Goal: Task Accomplishment & Management: Manage account settings

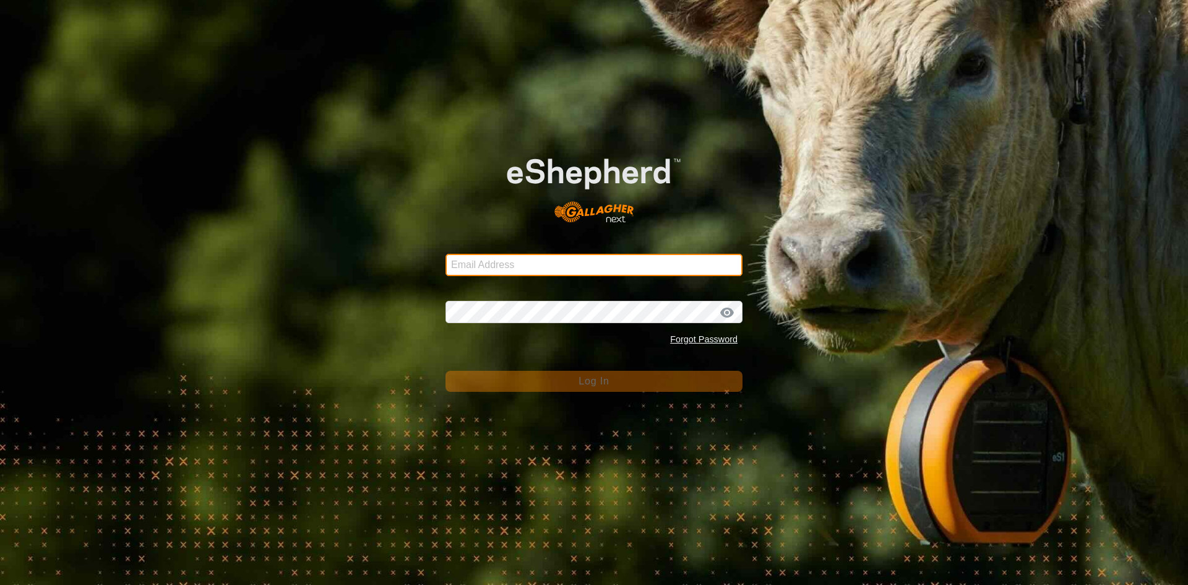
click at [516, 262] on input "Email Address" at bounding box center [594, 265] width 297 height 22
type input "[EMAIL_ADDRESS][PERSON_NAME][DOMAIN_NAME]"
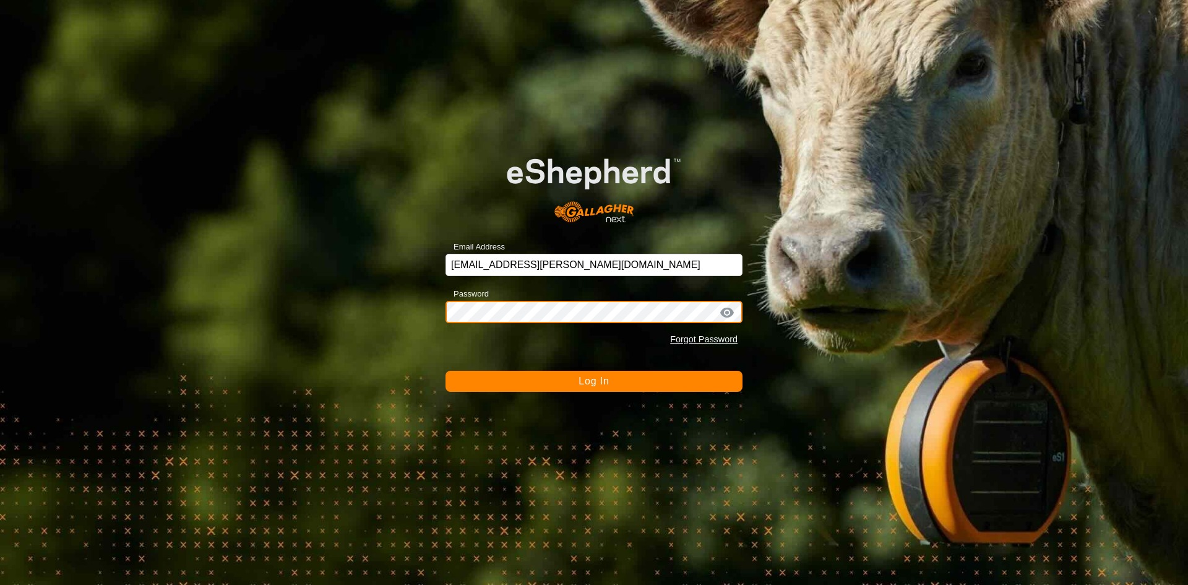
click at [446, 371] on button "Log In" at bounding box center [594, 381] width 297 height 21
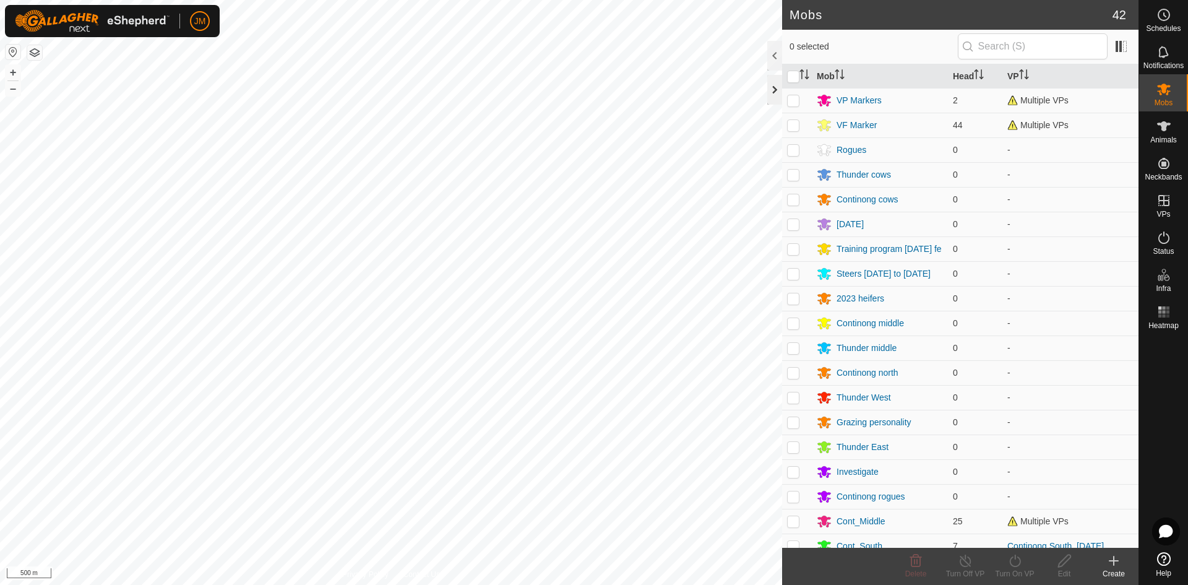
click at [774, 90] on div at bounding box center [774, 90] width 15 height 30
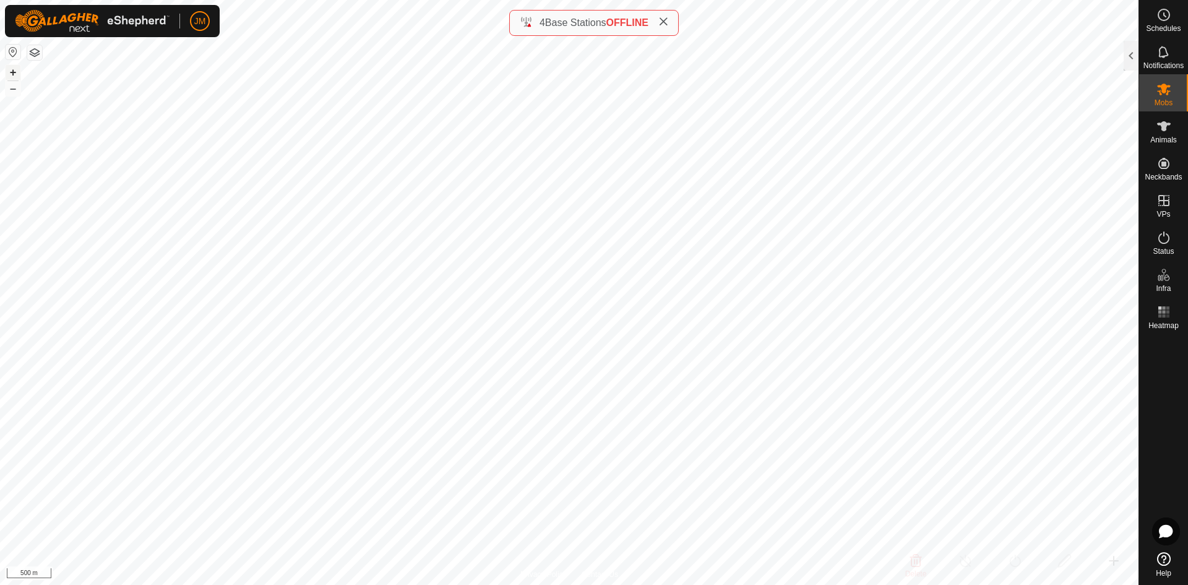
click at [15, 76] on button "+" at bounding box center [13, 72] width 15 height 15
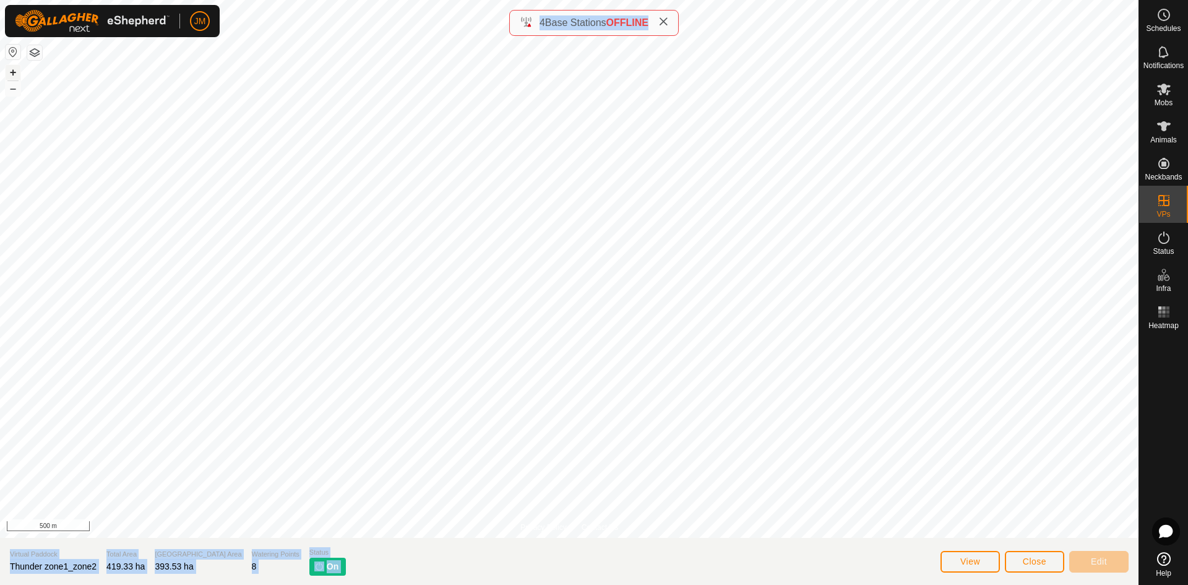
click at [14, 74] on button "+" at bounding box center [13, 72] width 15 height 15
click at [1045, 564] on span "Close" at bounding box center [1035, 561] width 24 height 10
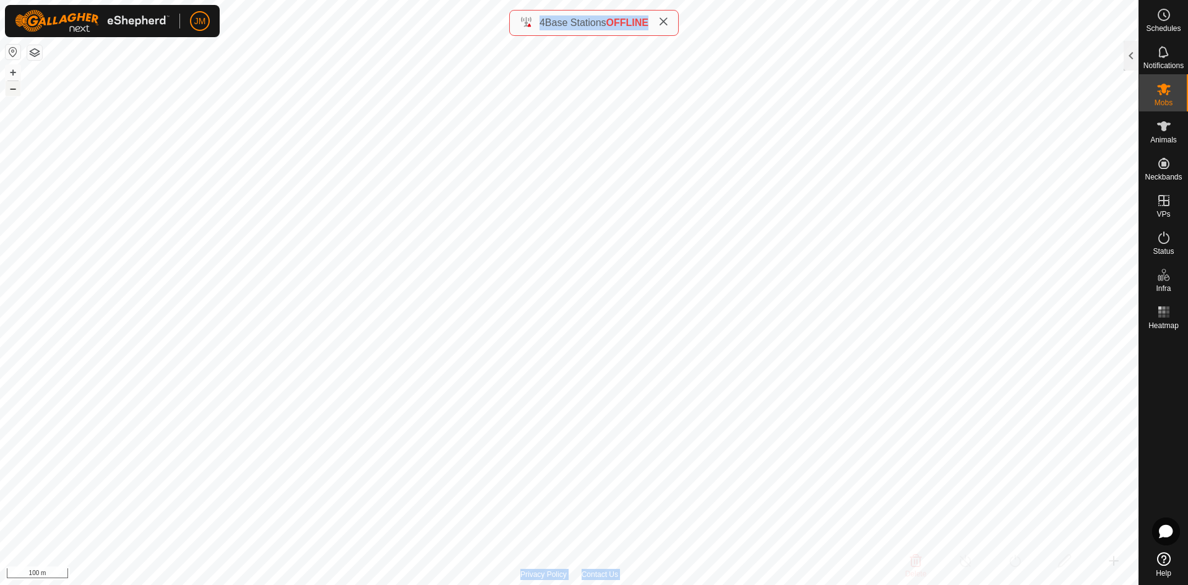
click at [15, 90] on button "–" at bounding box center [13, 88] width 15 height 15
drag, startPoint x: 15, startPoint y: 90, endPoint x: 670, endPoint y: 21, distance: 657.8
click at [668, 21] on icon at bounding box center [663, 22] width 10 height 10
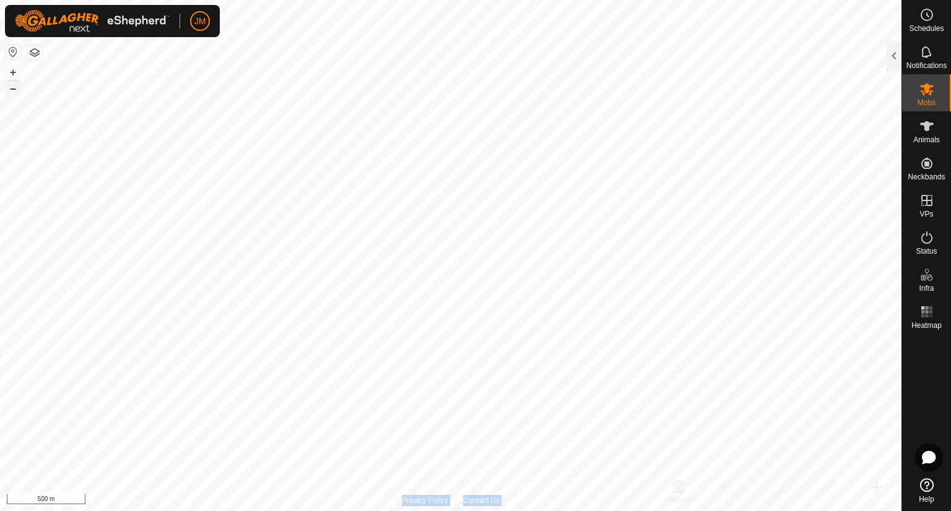
click at [12, 88] on button "–" at bounding box center [13, 88] width 15 height 15
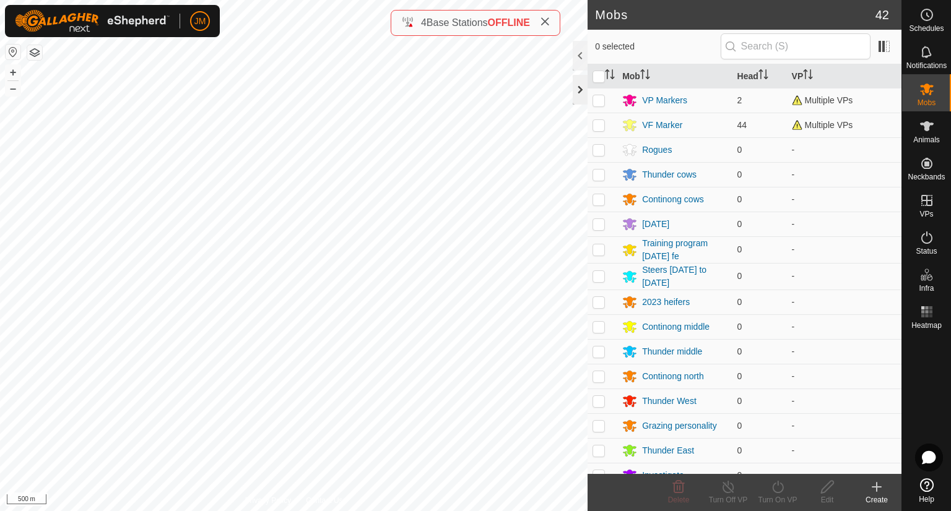
click at [577, 93] on div at bounding box center [579, 90] width 15 height 30
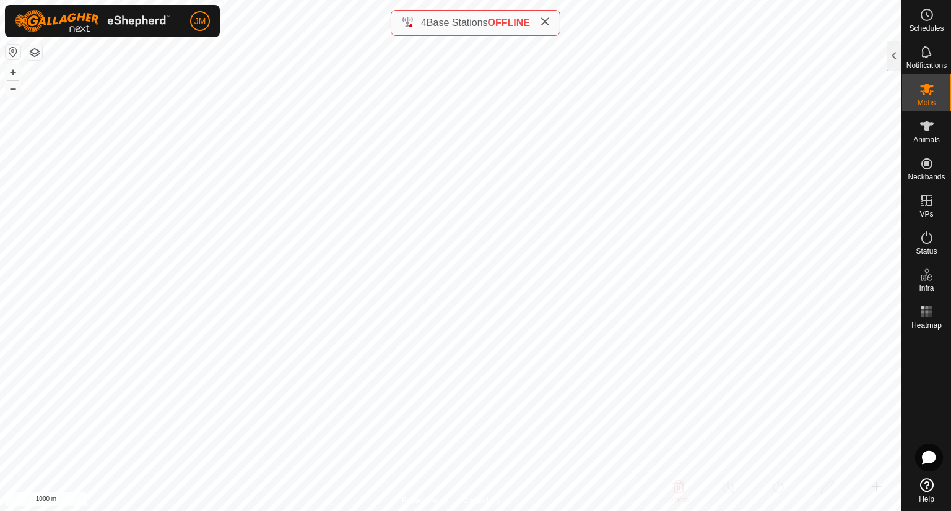
click at [548, 25] on icon at bounding box center [545, 22] width 10 height 10
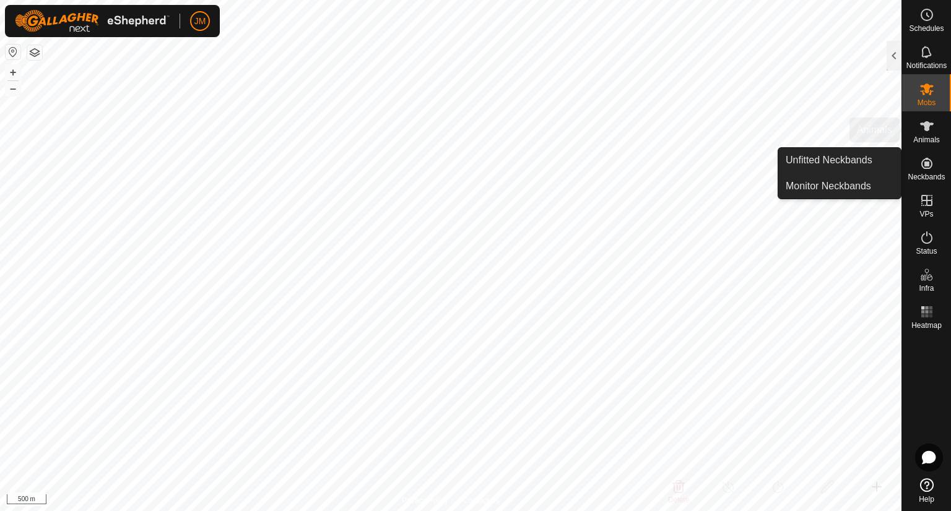
click at [920, 137] on span "Animals" at bounding box center [926, 139] width 27 height 7
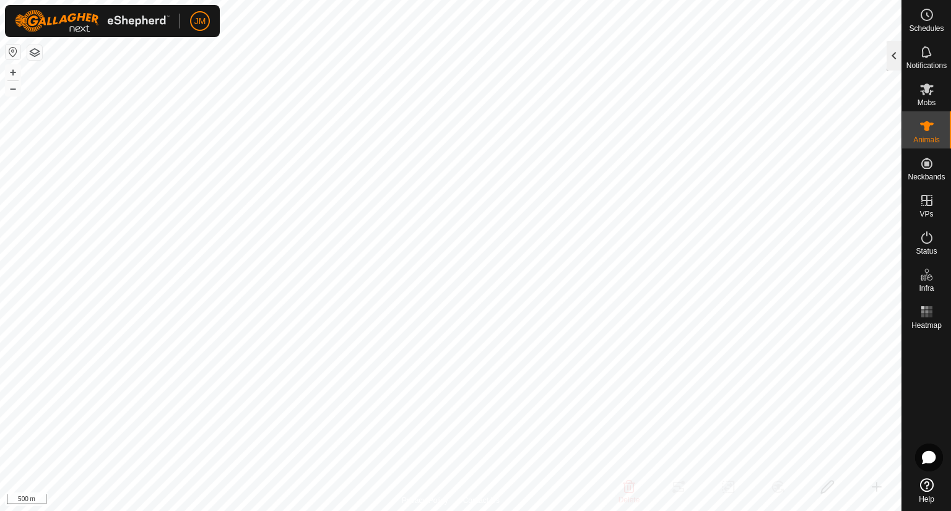
click at [893, 56] on div at bounding box center [893, 56] width 15 height 30
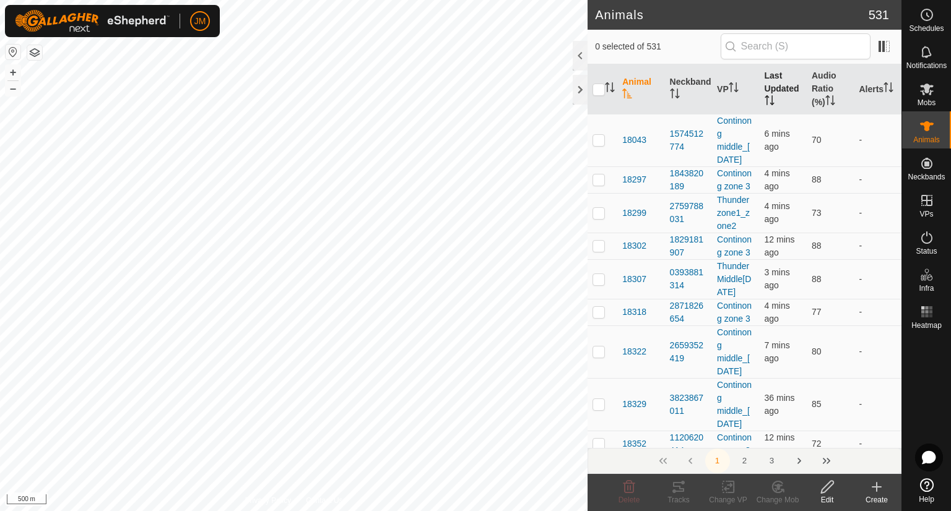
click at [774, 87] on th "Last Updated" at bounding box center [782, 89] width 47 height 50
click at [772, 89] on th "Last Updated" at bounding box center [782, 89] width 47 height 50
click at [769, 82] on th "Last Updated" at bounding box center [782, 89] width 47 height 50
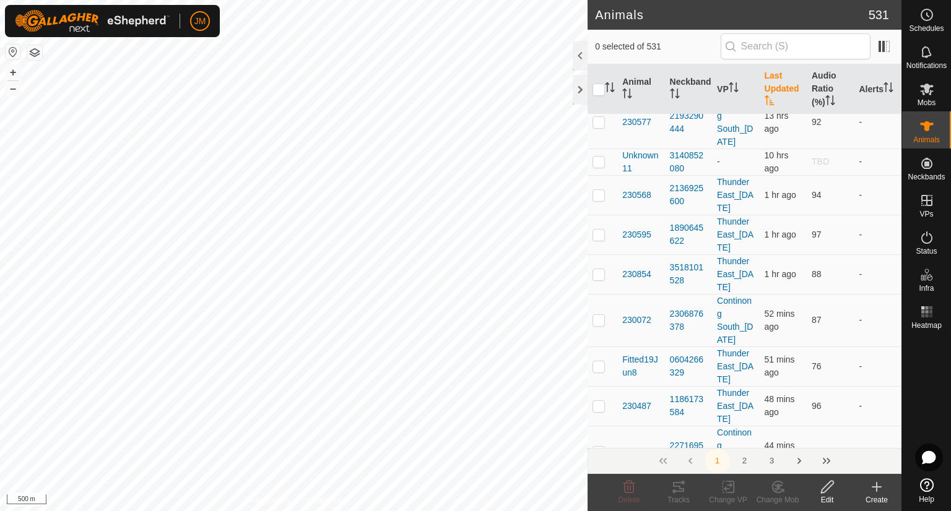
scroll to position [6723, 0]
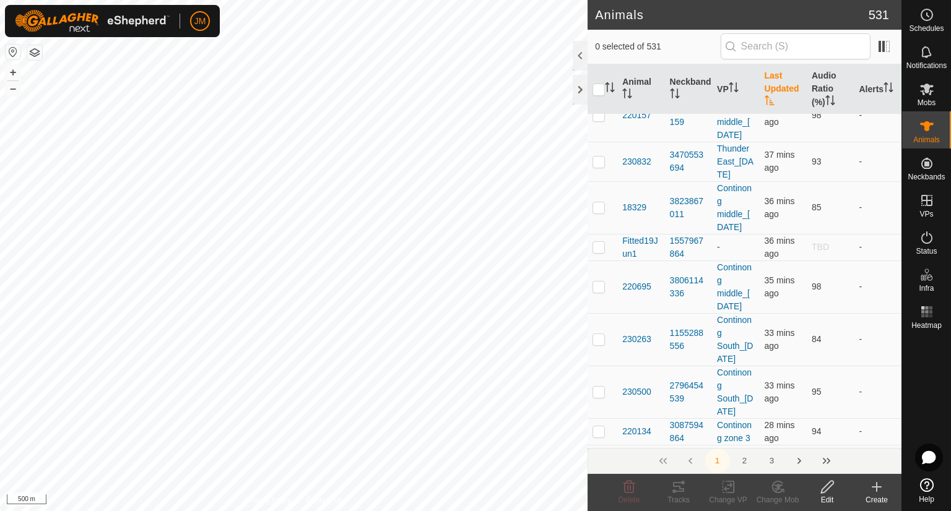
checkbox input "true"
checkbox input "false"
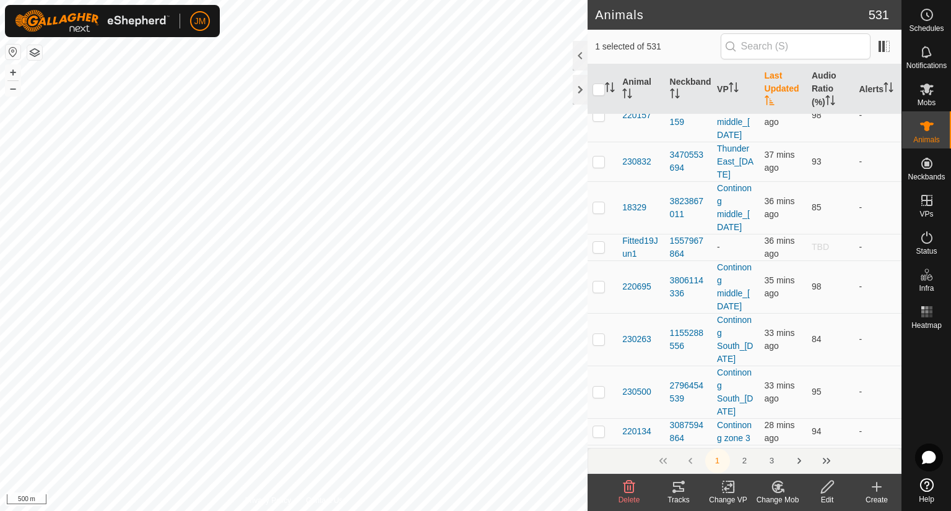
checkbox input "false"
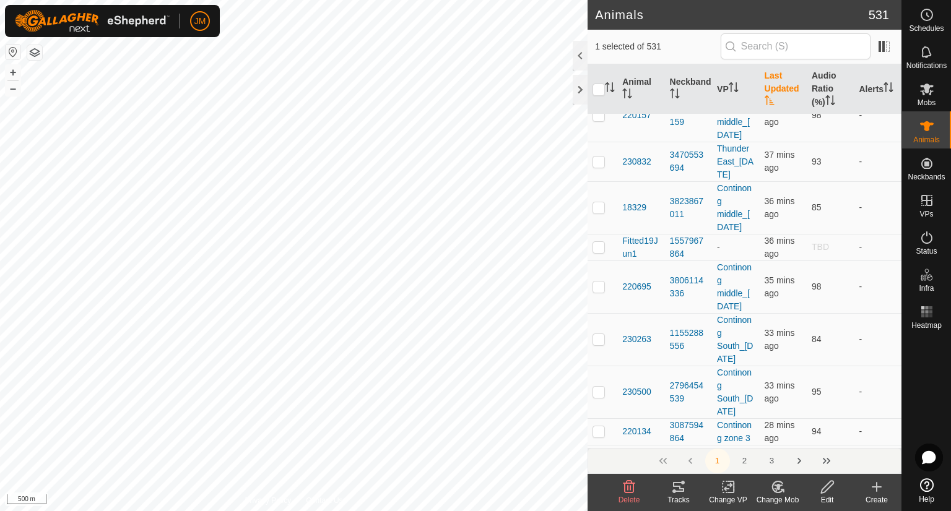
checkbox input "false"
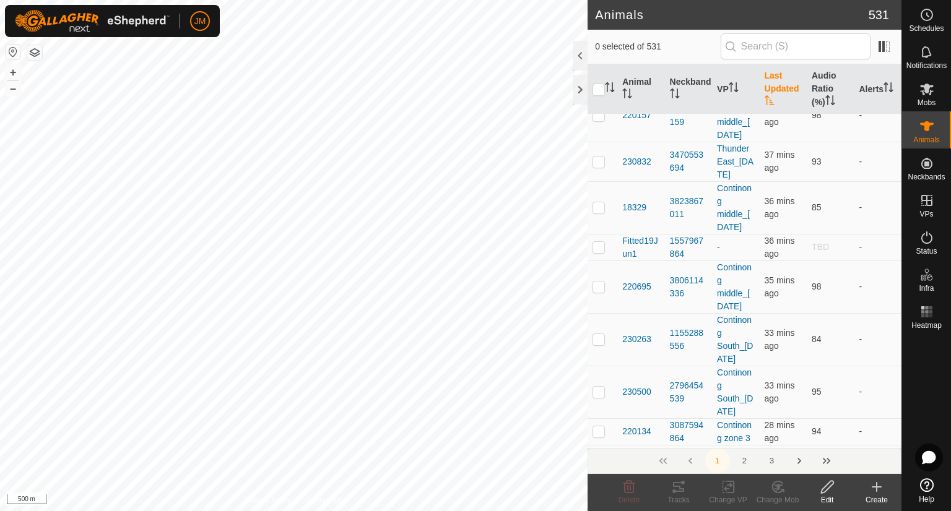
checkbox input "false"
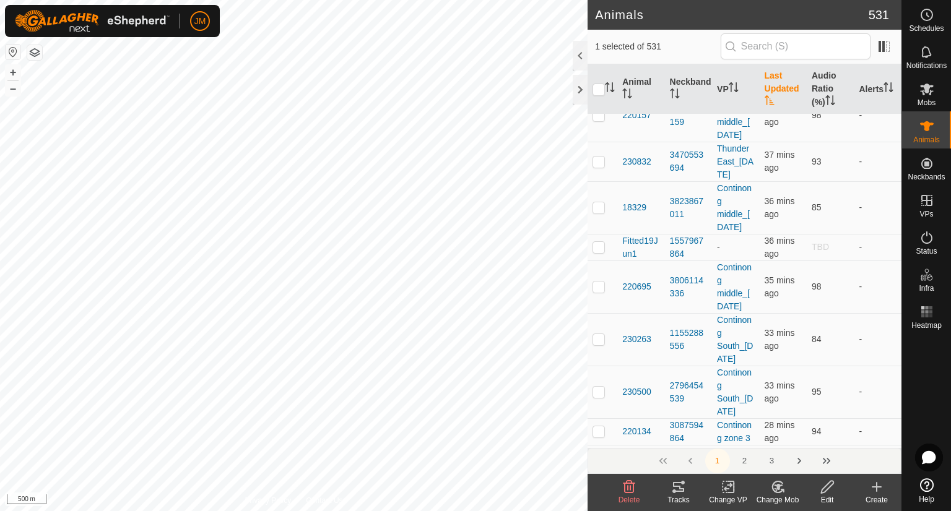
checkbox input "false"
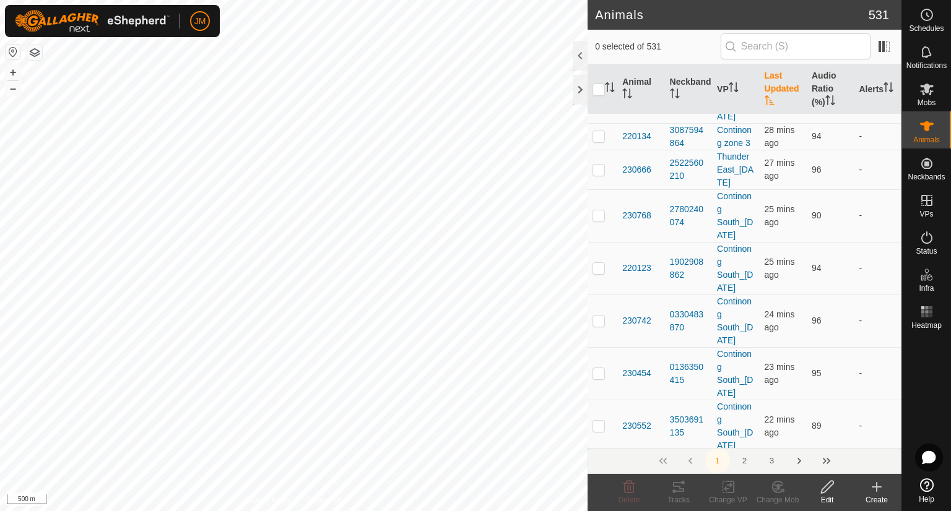
scroll to position [7045, 0]
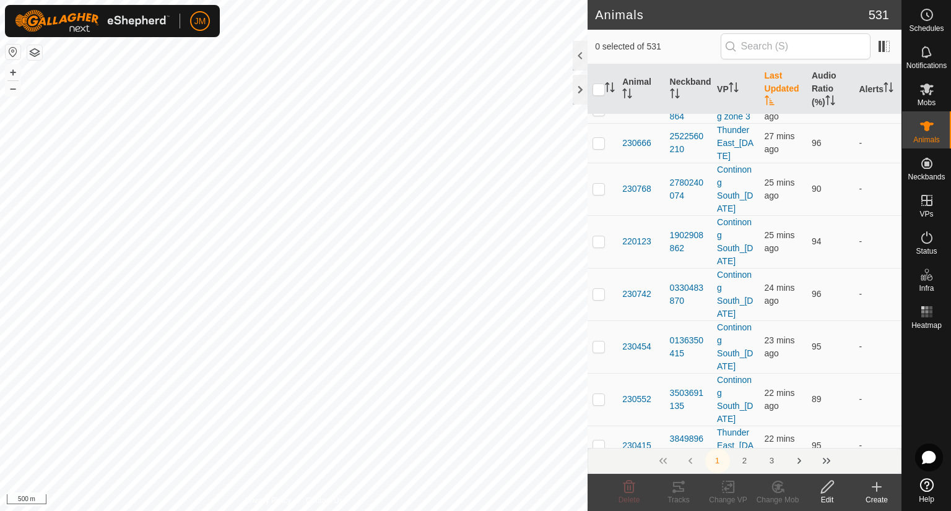
checkbox input "true"
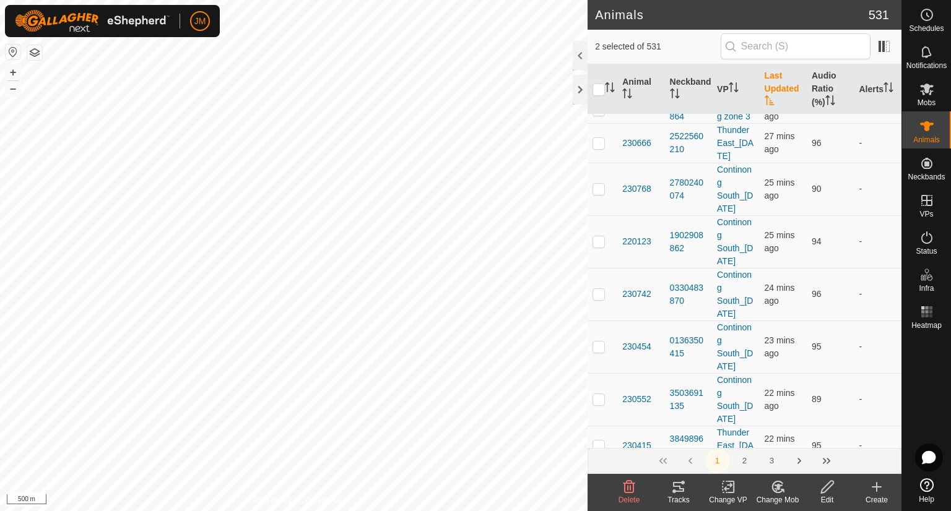
checkbox input "true"
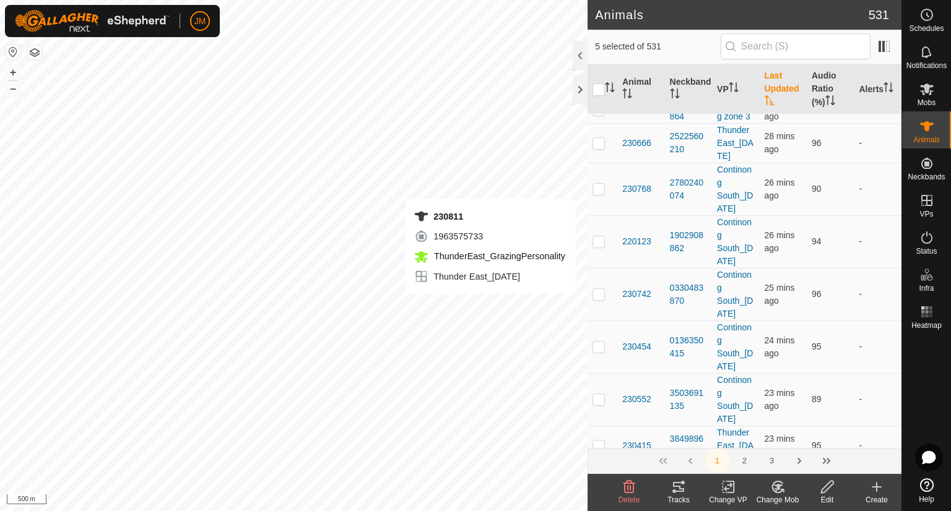
click at [901, 442] on div "Schedules Notifications Mobs Animals Neckbands VPs Status Infra Heatmap Help" at bounding box center [926, 255] width 50 height 511
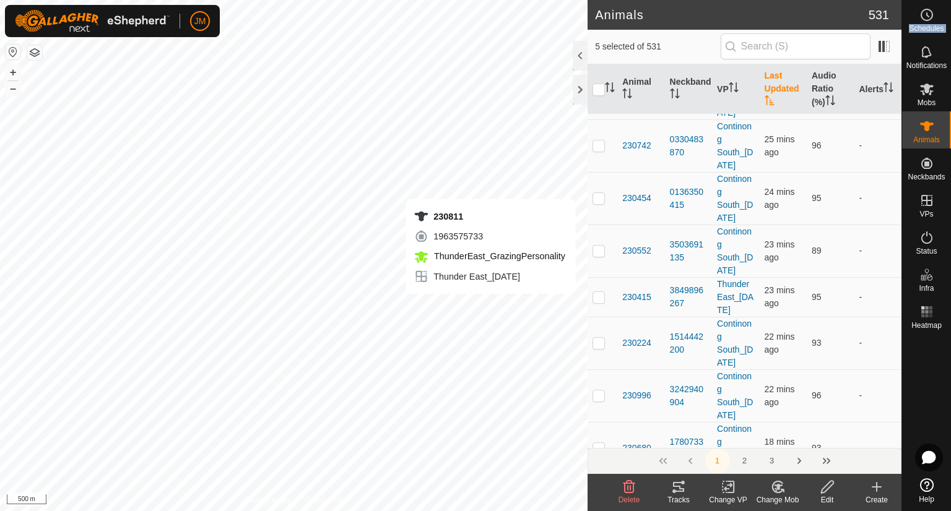
scroll to position [7219, 0]
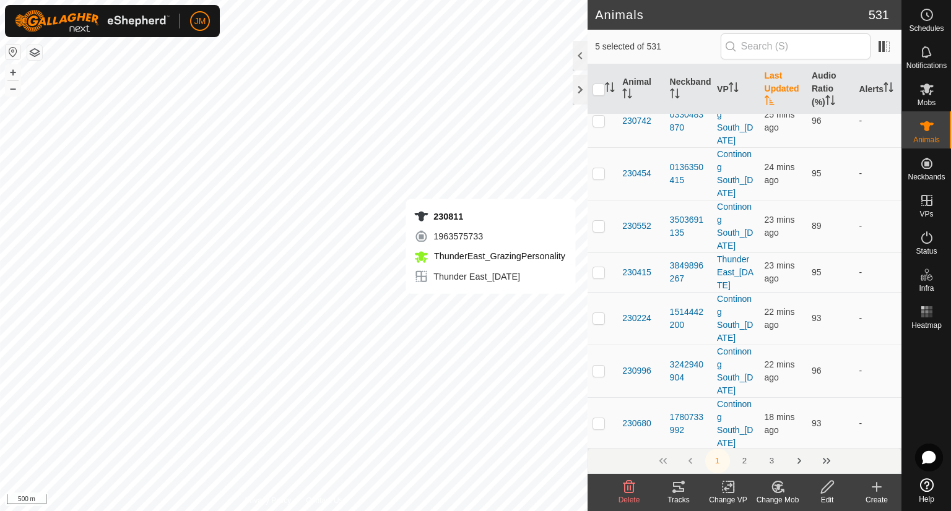
checkbox input "true"
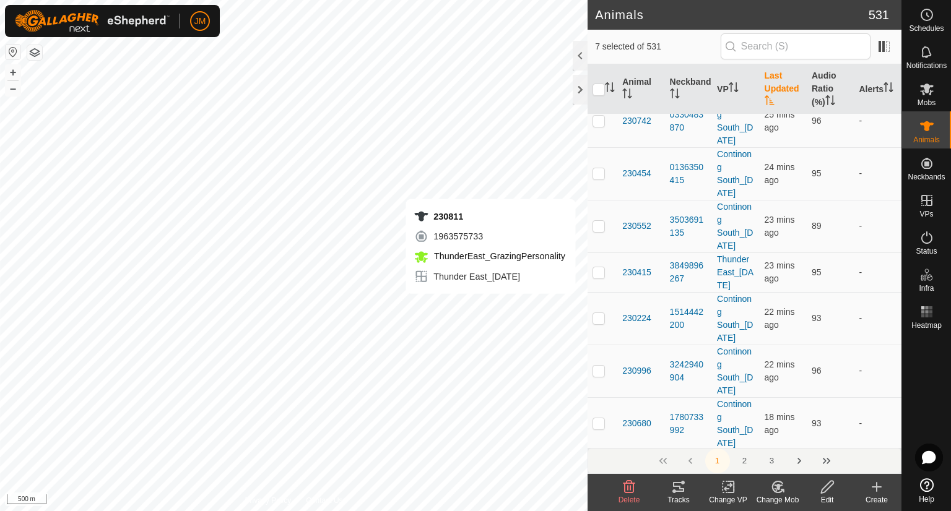
checkbox input "true"
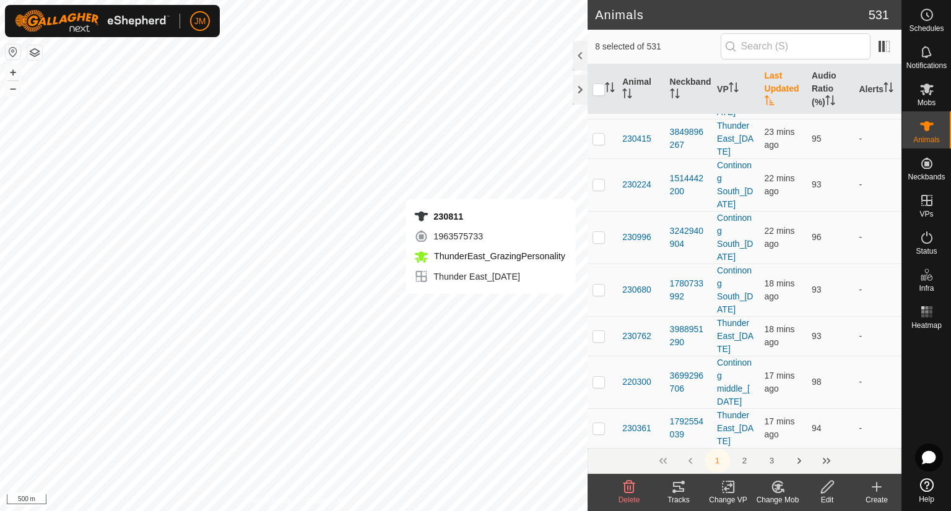
scroll to position [7367, 0]
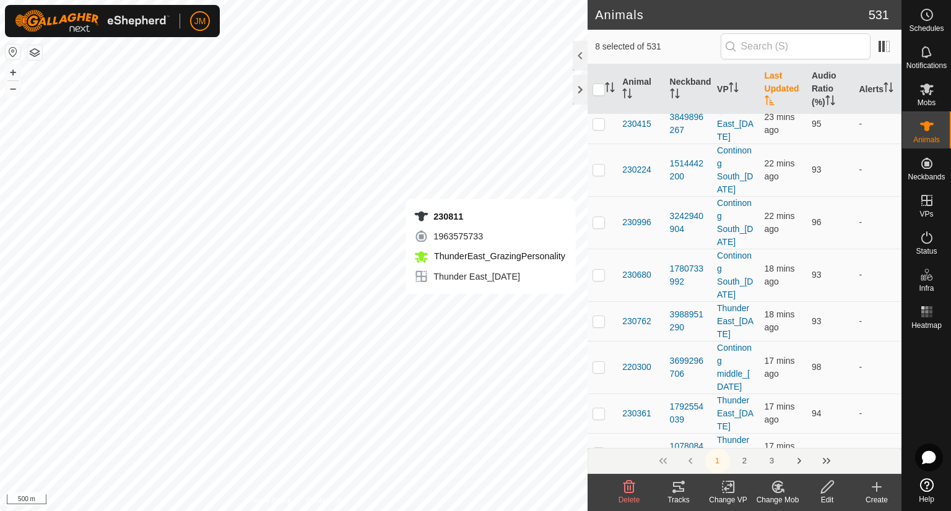
checkbox input "true"
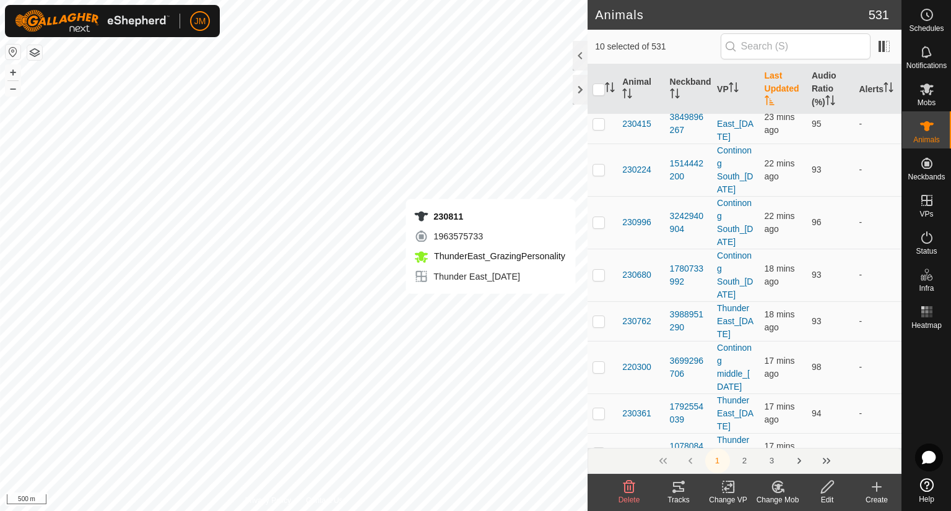
checkbox input "true"
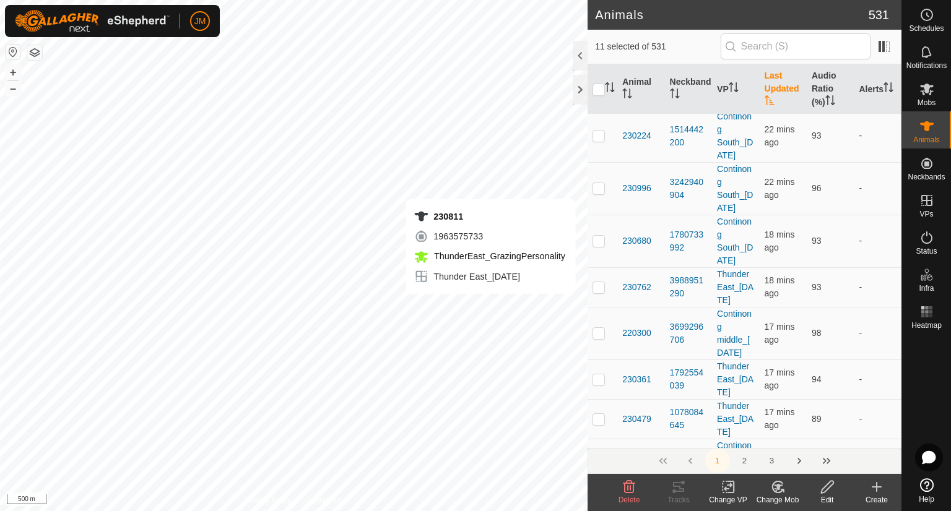
scroll to position [7417, 0]
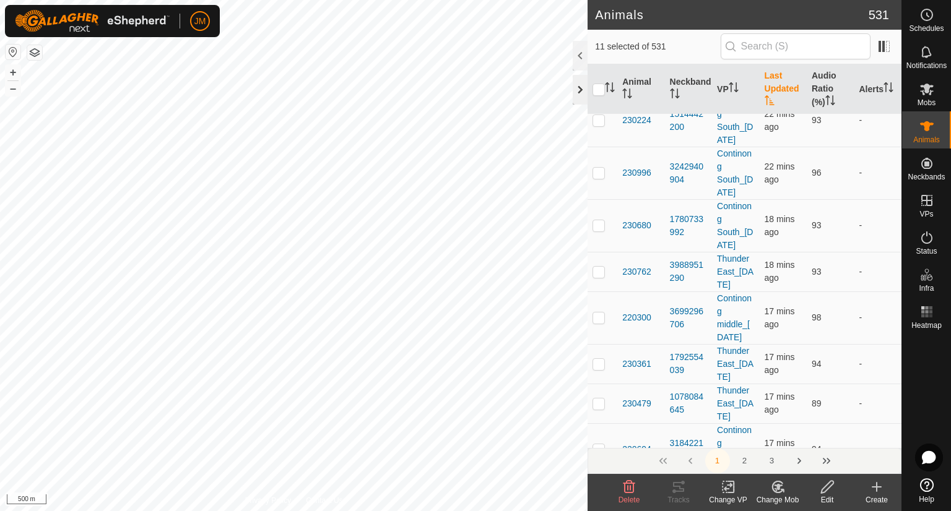
click at [579, 88] on div at bounding box center [579, 90] width 15 height 30
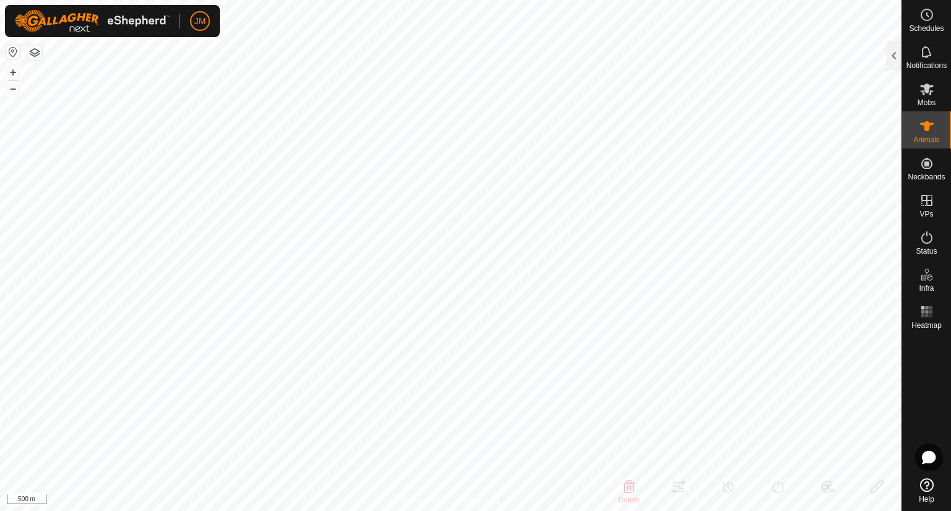
type input "240036"
type input "-"
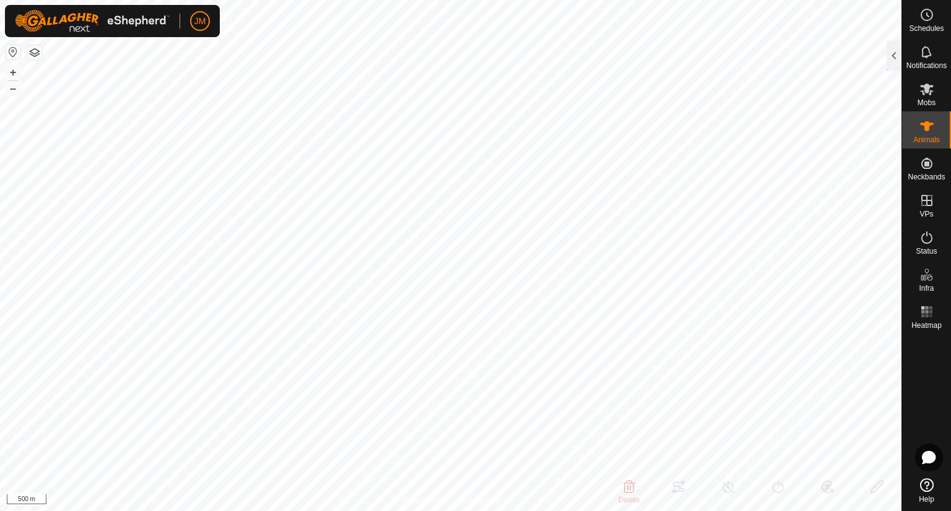
type input "-"
click at [15, 73] on button "+" at bounding box center [13, 72] width 15 height 15
click at [15, 72] on button "+" at bounding box center [13, 72] width 15 height 15
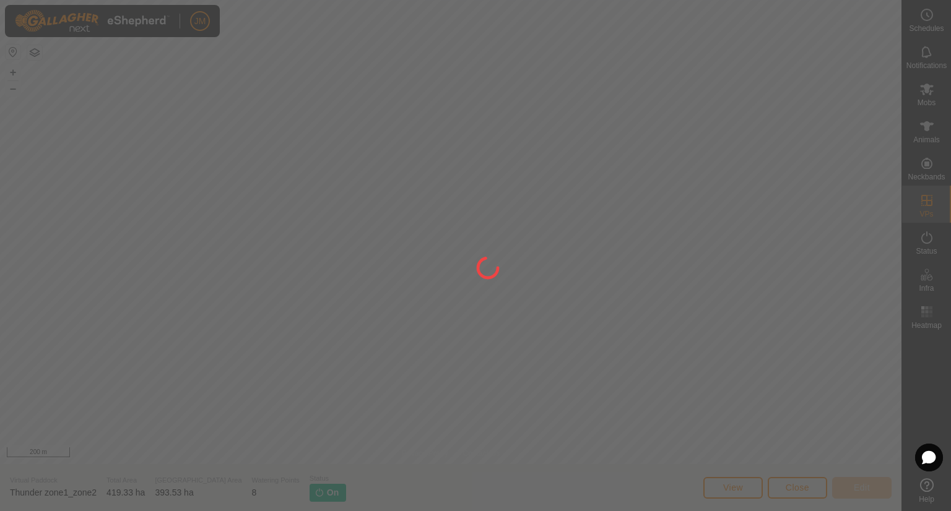
click at [795, 488] on div at bounding box center [475, 255] width 951 height 511
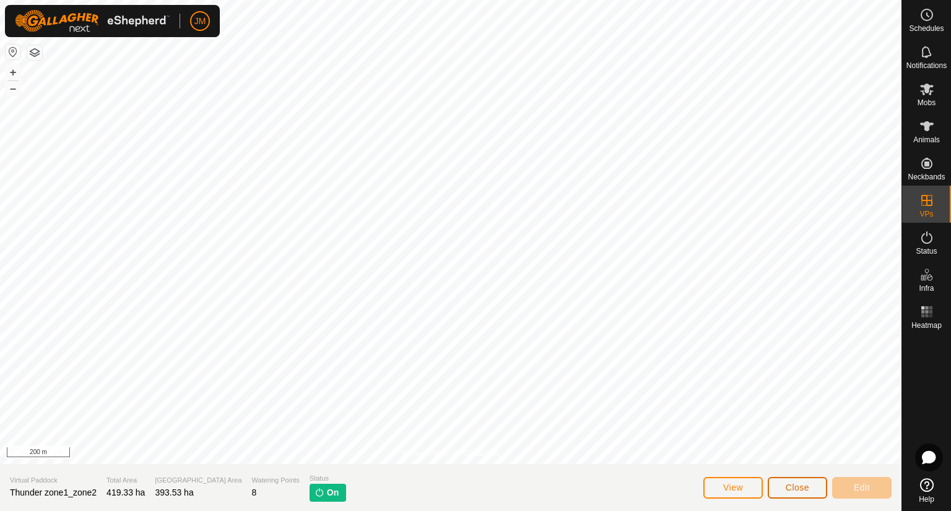
click at [795, 488] on span "Close" at bounding box center [797, 488] width 24 height 10
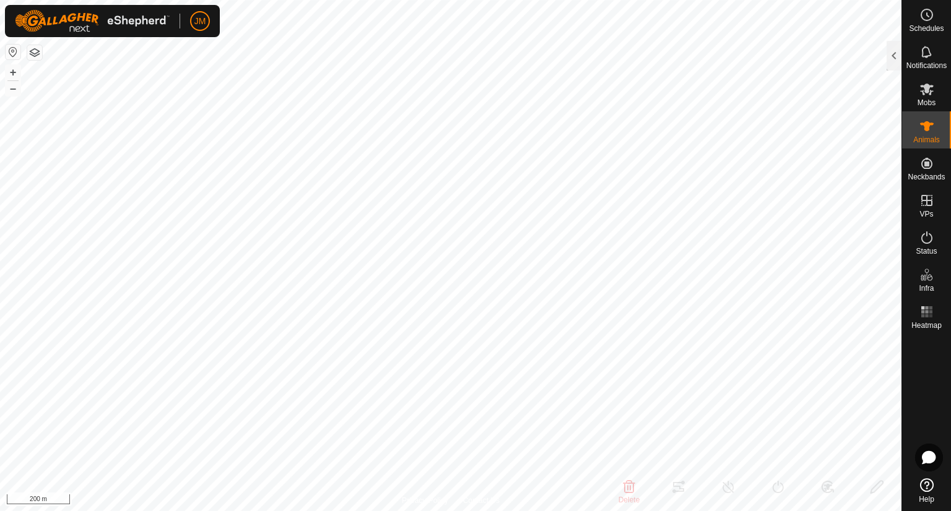
type input "240036"
type input "-"
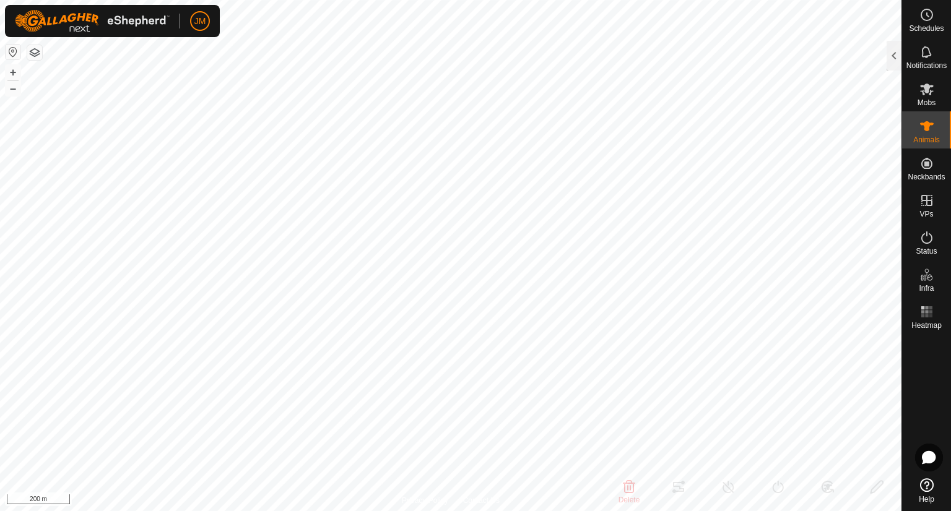
type input "-"
click at [10, 91] on button "–" at bounding box center [13, 88] width 15 height 15
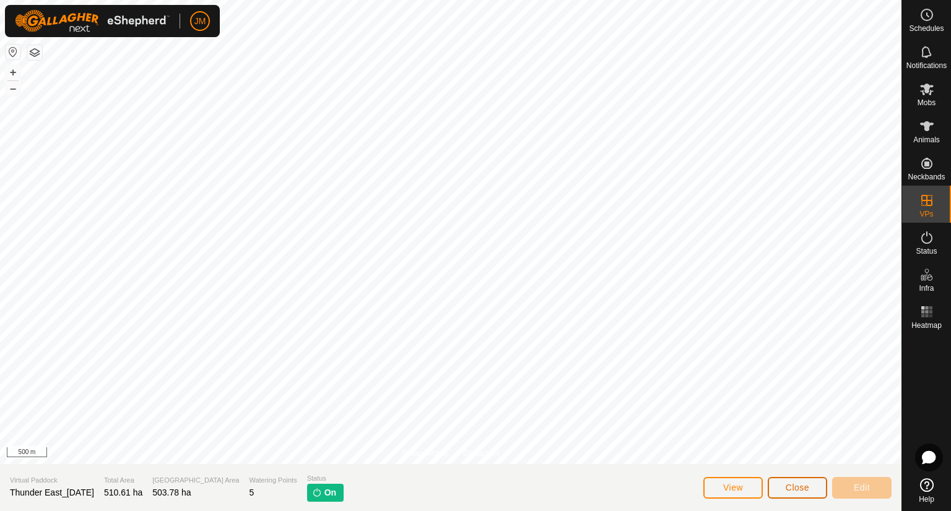
click at [787, 490] on span "Close" at bounding box center [797, 488] width 24 height 10
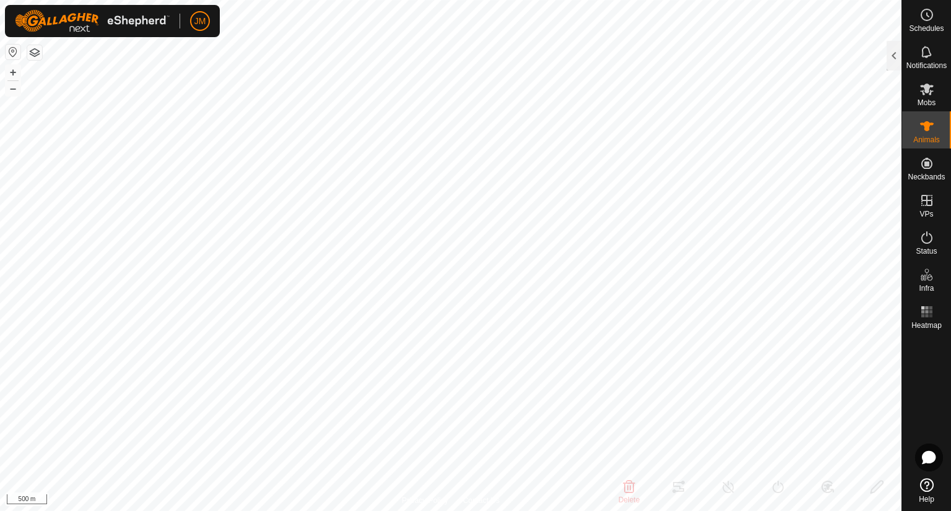
type input "240036"
type input "-"
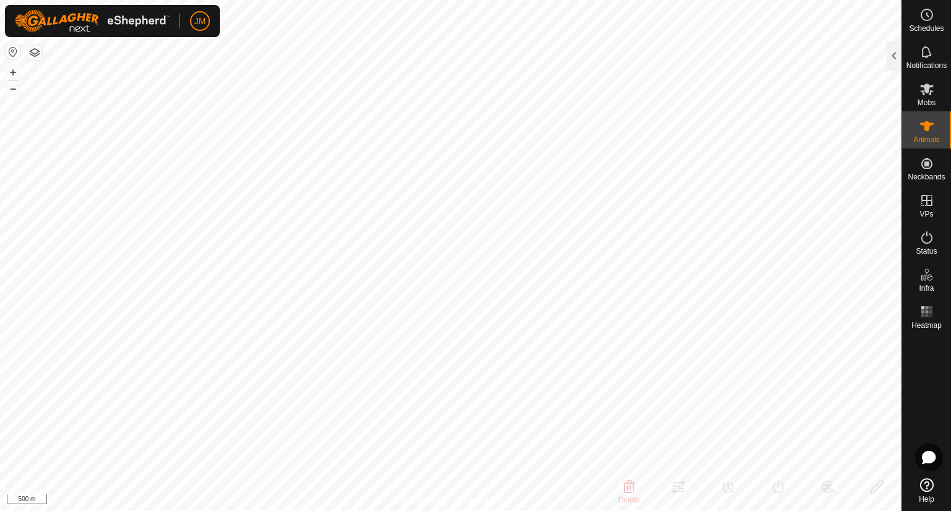
type input "-"
type input "Unknown14"
type input "-"
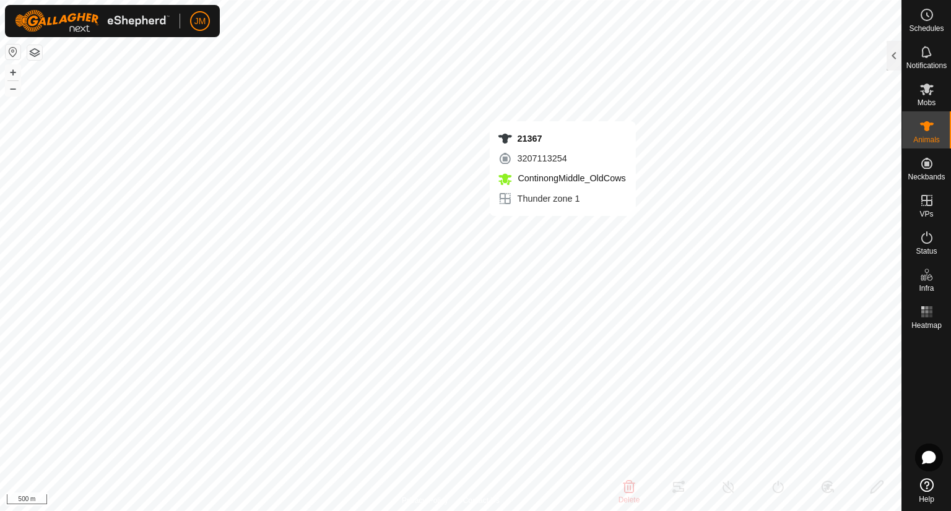
type input "-"
type input "0 kg"
type input "-"
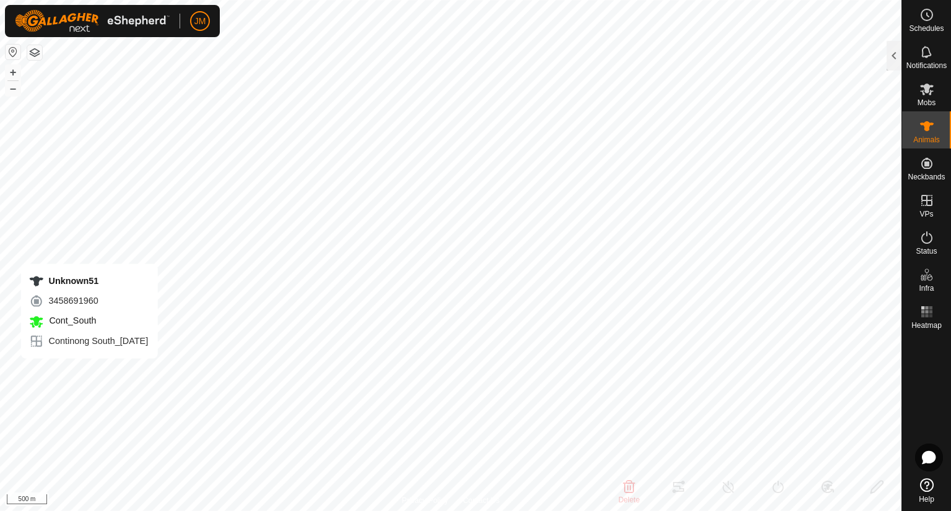
type input "Unknown51"
type input "-"
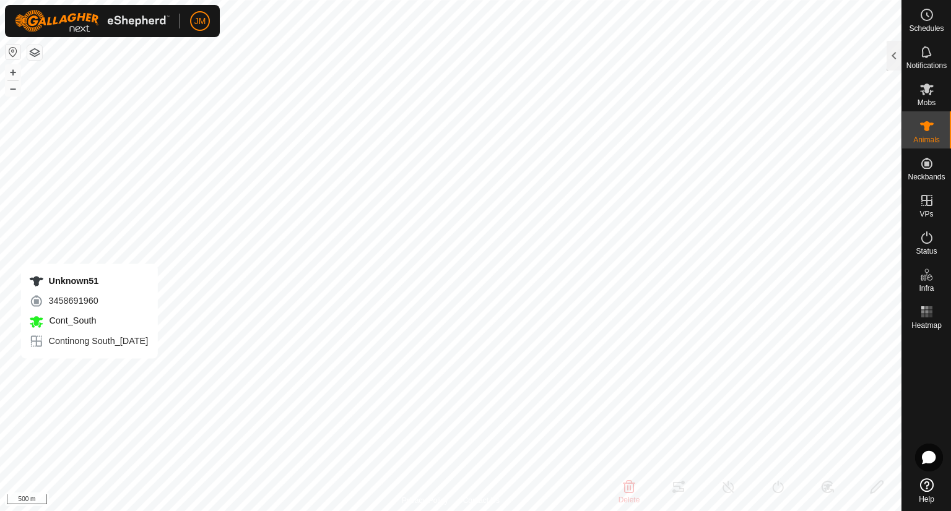
type input "0 kg"
type input "-"
click at [12, 68] on button "+" at bounding box center [13, 72] width 15 height 15
click at [14, 74] on button "+" at bounding box center [13, 72] width 15 height 15
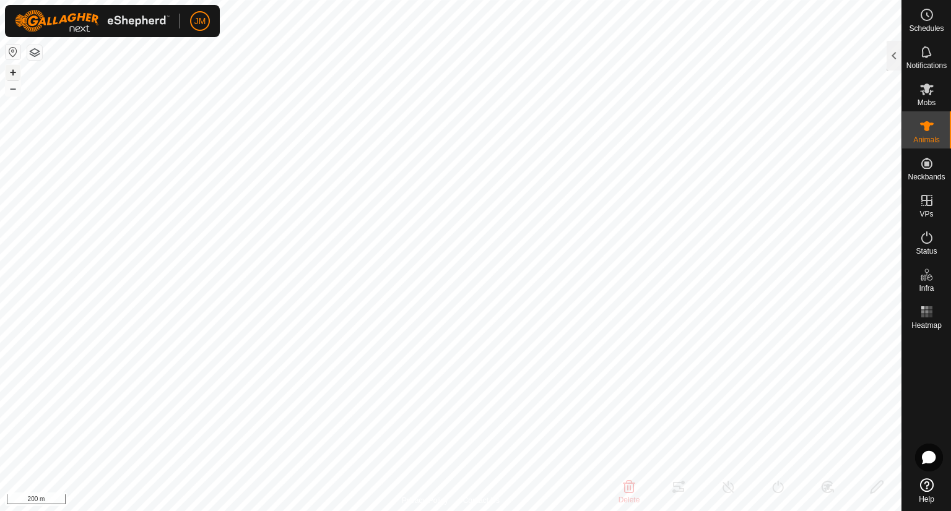
click at [14, 74] on button "+" at bounding box center [13, 72] width 15 height 15
type input "Unknown51"
type input "0 kg"
type input "Unknown51"
type input "0 kg"
